Goal: Transaction & Acquisition: Book appointment/travel/reservation

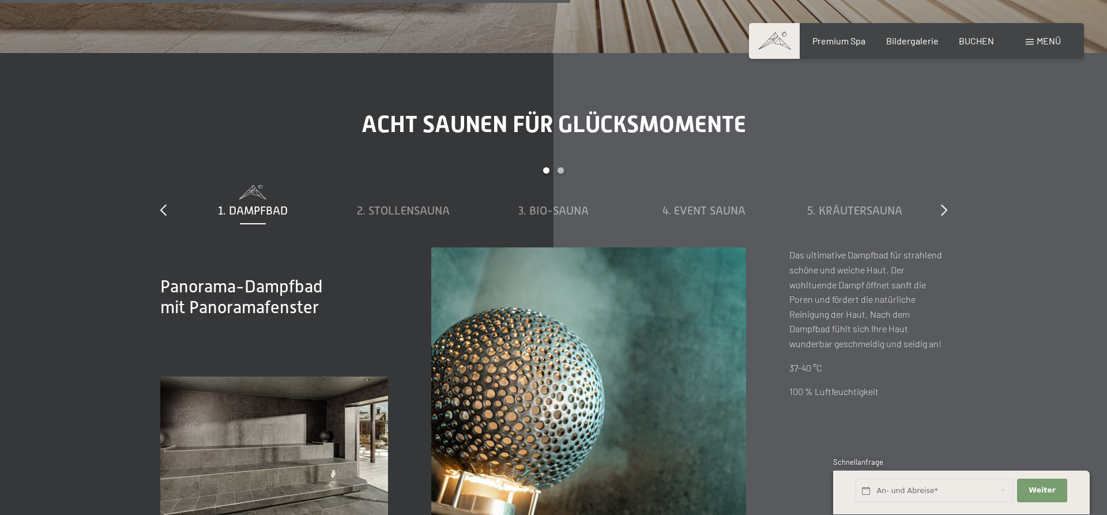
scroll to position [3351, 0]
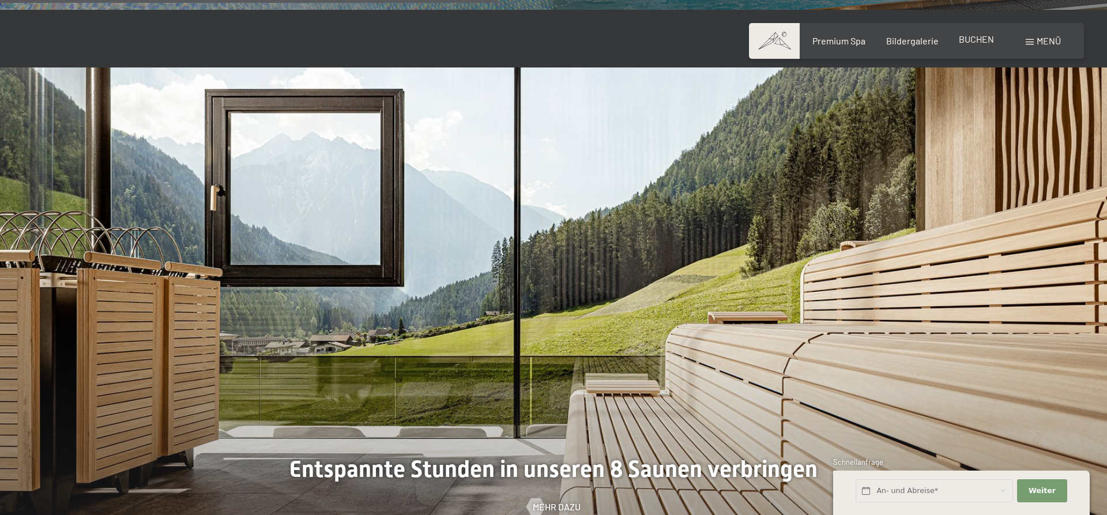
click at [978, 37] on span "BUCHEN" at bounding box center [976, 38] width 35 height 11
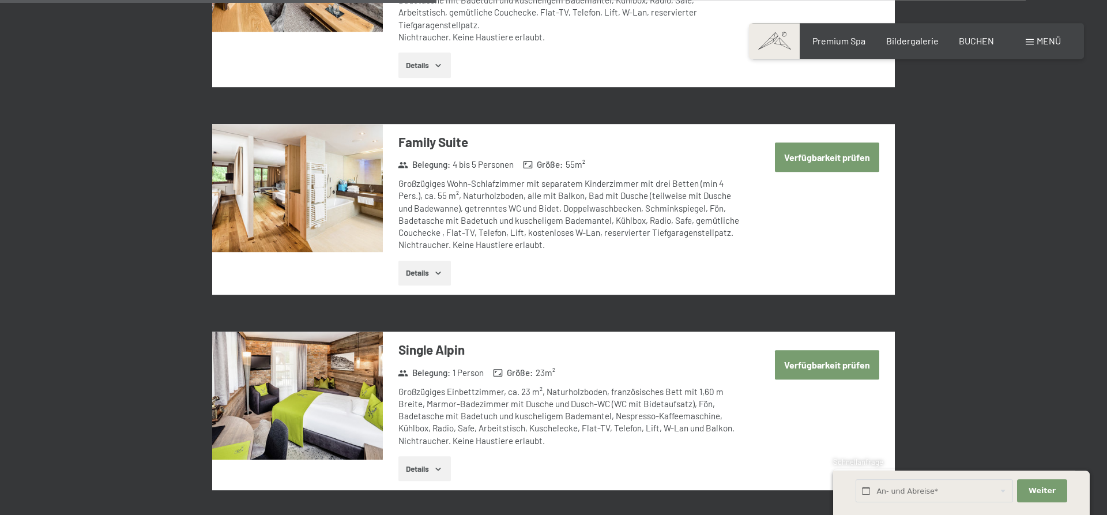
scroll to position [1587, 0]
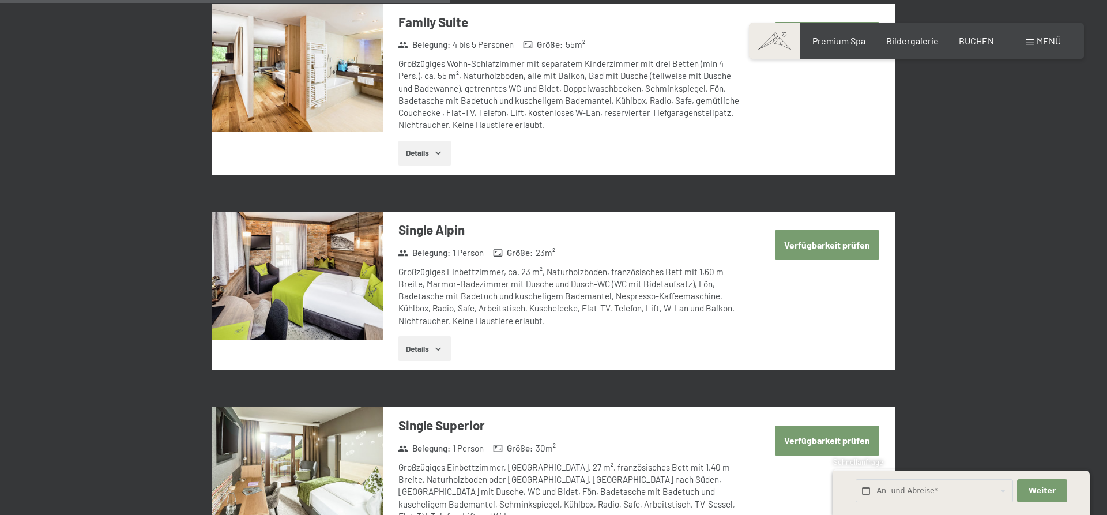
click at [812, 237] on button "Verfügbarkeit prüfen" at bounding box center [827, 244] width 104 height 29
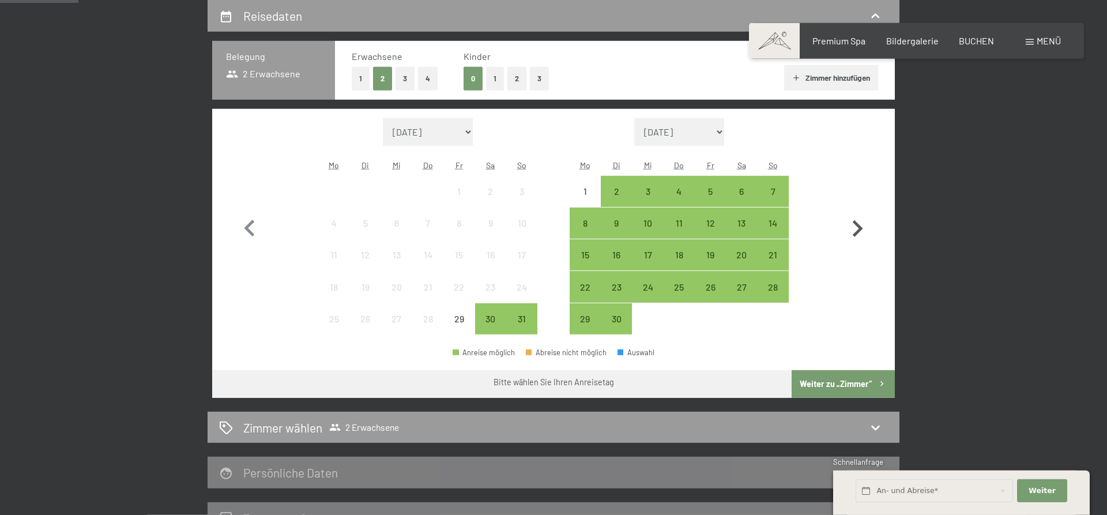
click at [858, 223] on icon "button" at bounding box center [856, 228] width 33 height 33
select select "2025-09-01"
select select "2025-10-01"
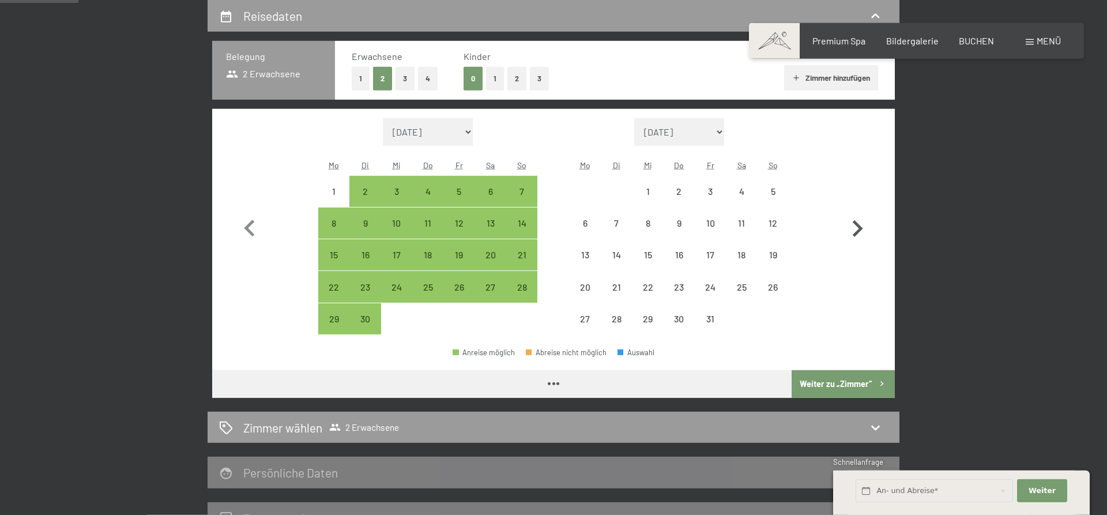
select select "2025-09-01"
select select "2025-10-01"
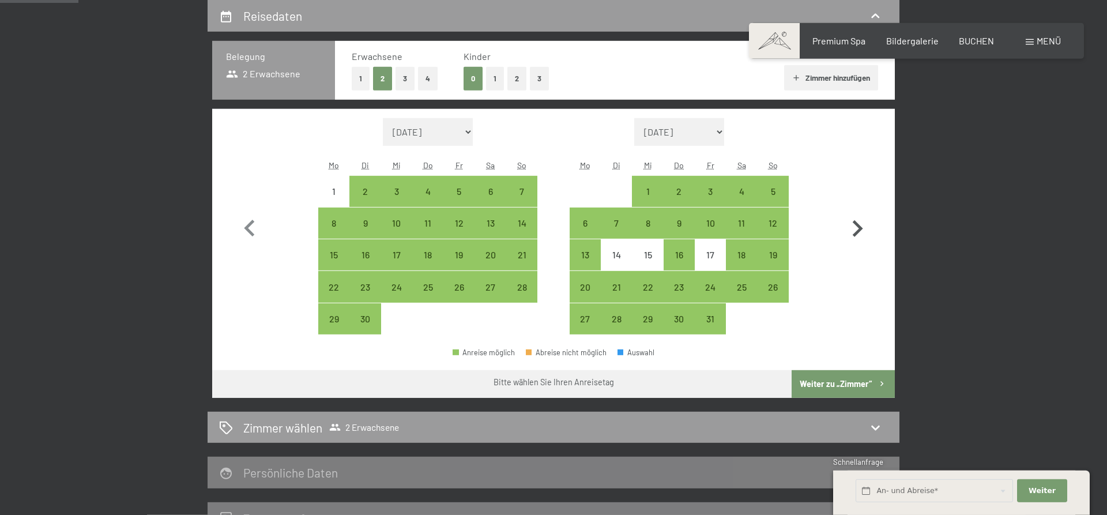
click at [858, 223] on icon "button" at bounding box center [856, 228] width 33 height 33
select select "2025-10-01"
select select "2025-11-01"
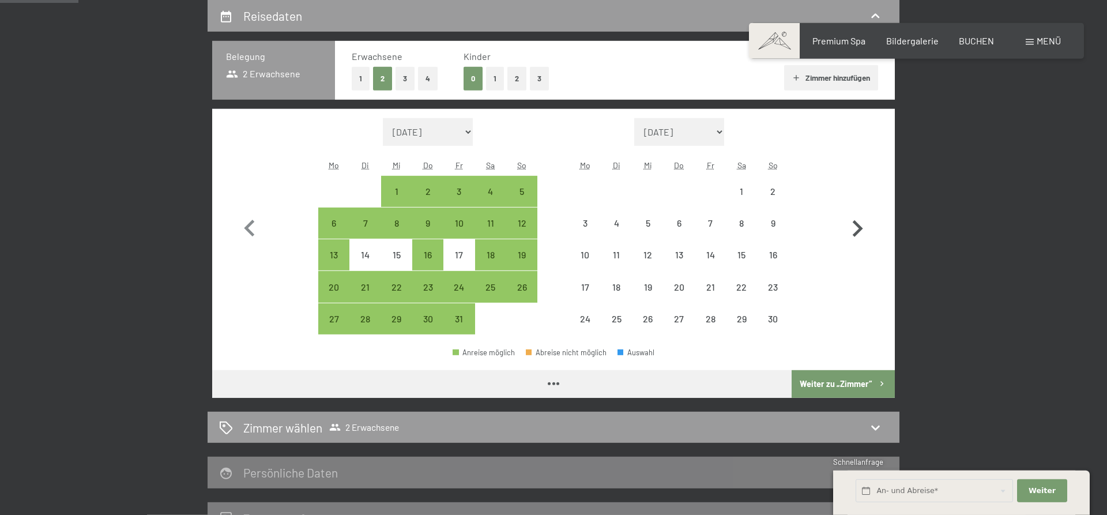
click at [858, 223] on icon "button" at bounding box center [856, 228] width 33 height 33
select select "2025-11-01"
select select "2025-12-01"
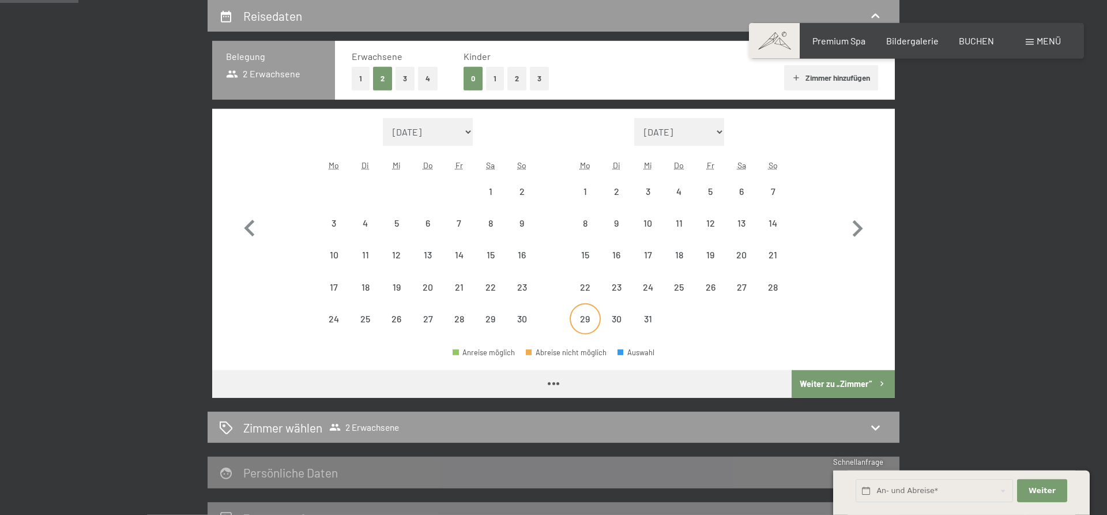
select select "2025-11-01"
select select "2025-12-01"
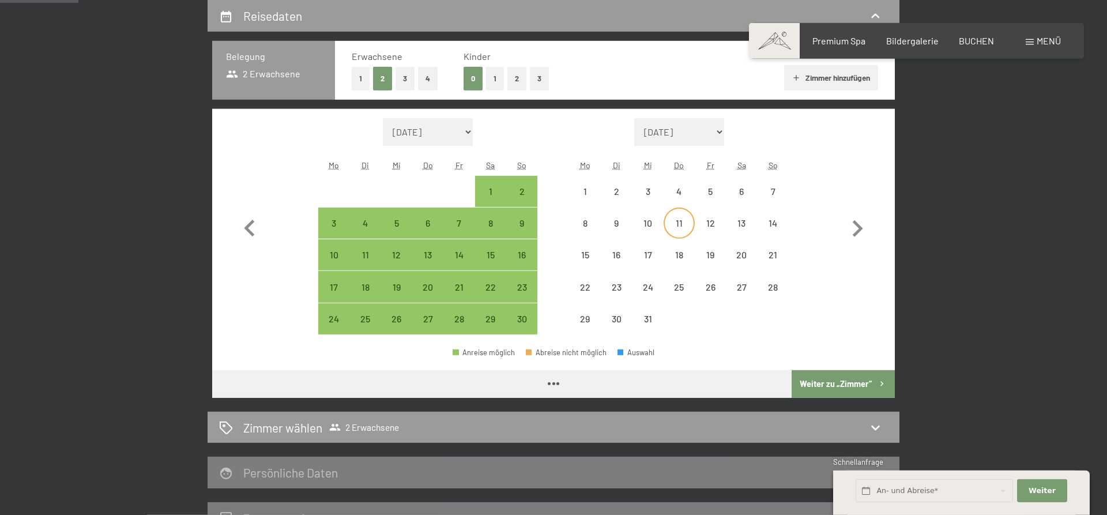
select select "2025-11-01"
select select "2025-12-01"
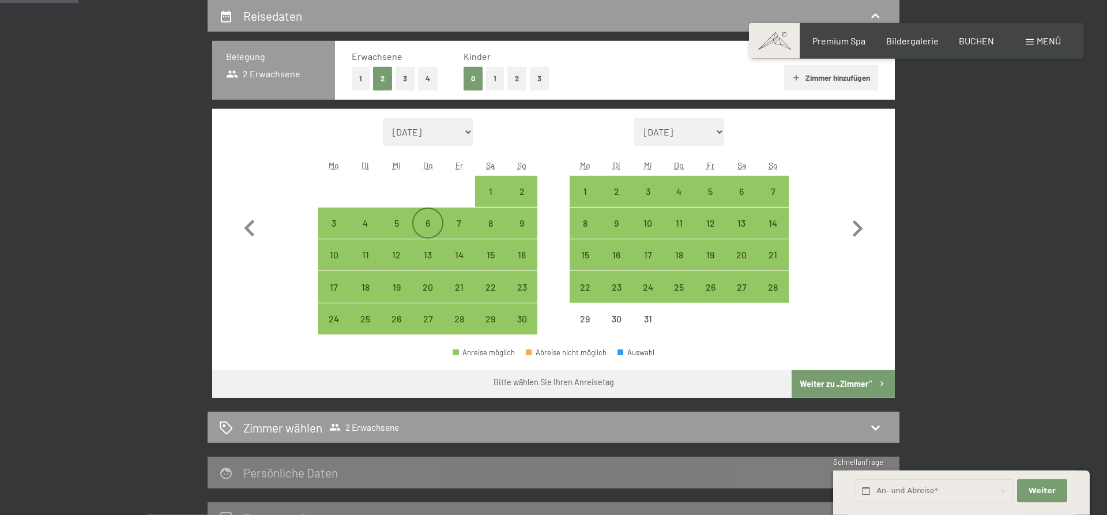
click at [428, 224] on div "6" at bounding box center [427, 232] width 29 height 29
select select "2025-11-01"
select select "2025-12-01"
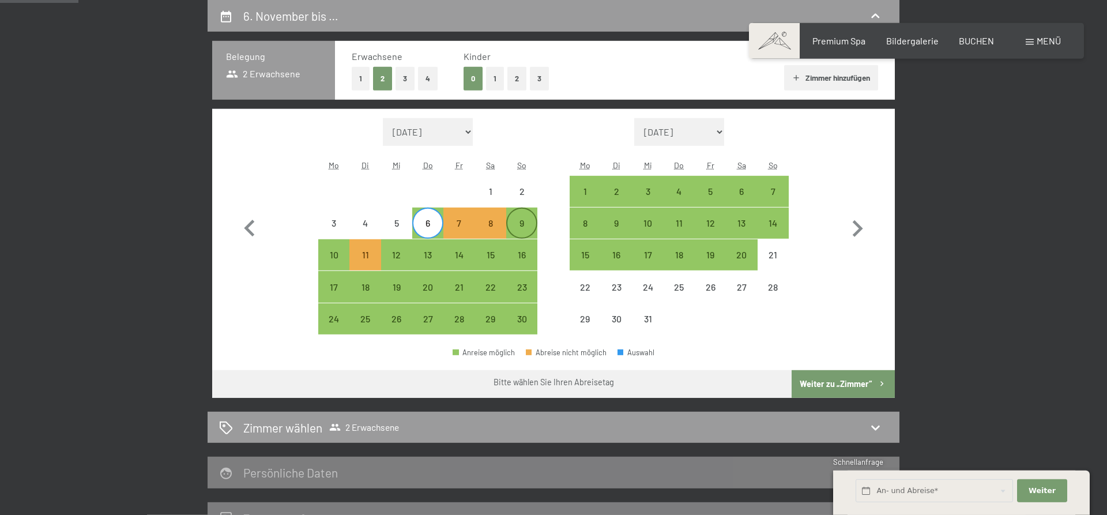
click at [520, 224] on div "9" at bounding box center [521, 232] width 29 height 29
select select "2025-11-01"
select select "2025-12-01"
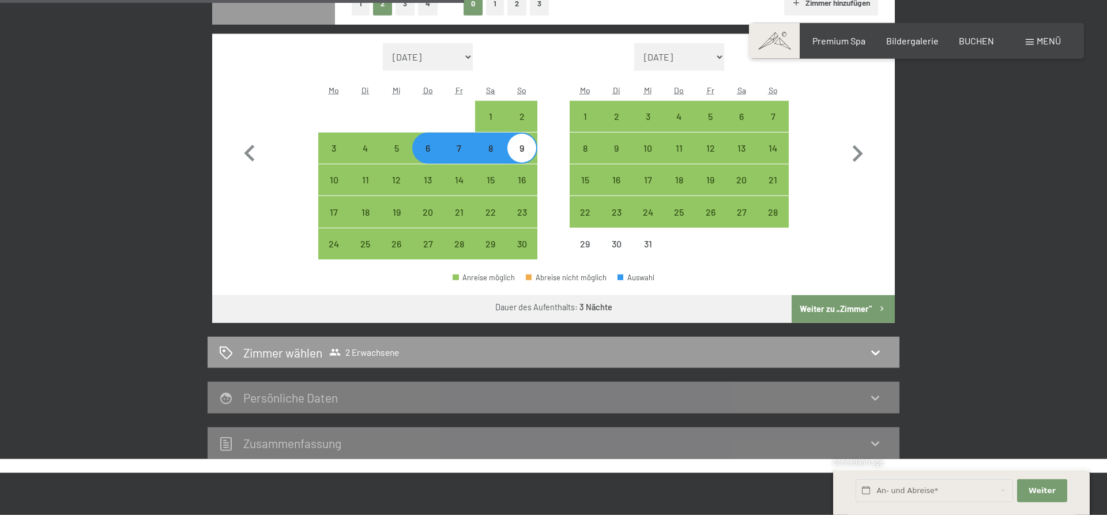
scroll to position [334, 0]
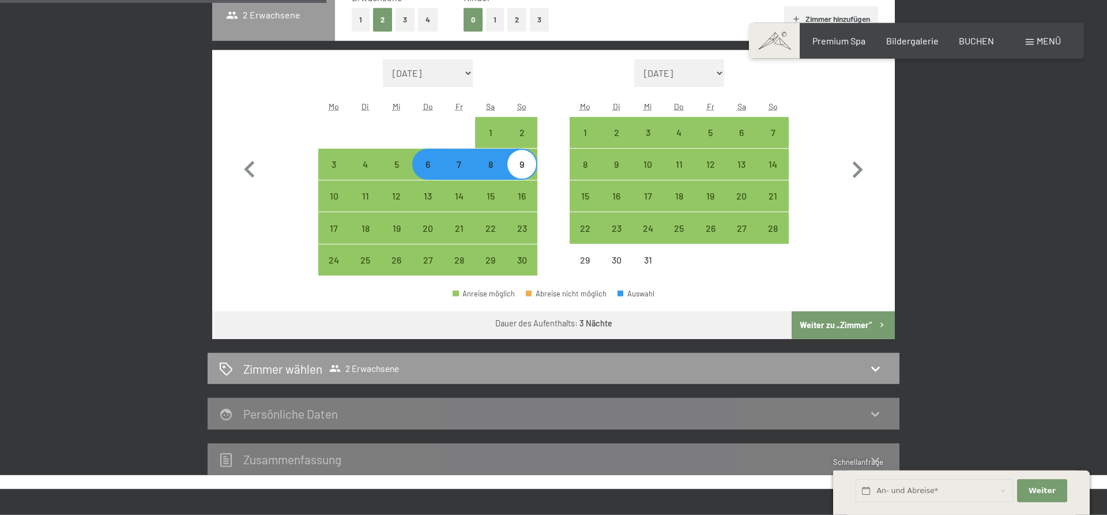
click at [841, 324] on button "Weiter zu „Zimmer“" at bounding box center [842, 325] width 103 height 28
select select "2025-11-01"
select select "2025-12-01"
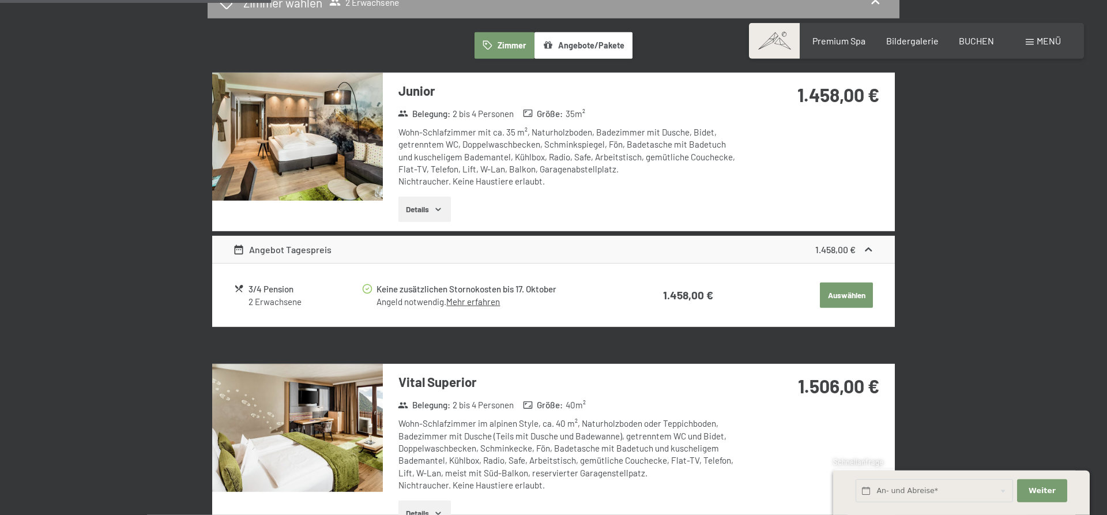
scroll to position [275, 0]
